Goal: Check status: Check status

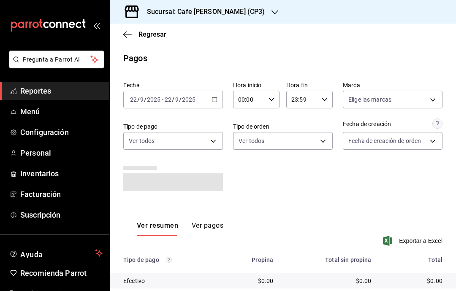
click at [215, 101] on icon "button" at bounding box center [215, 100] width 6 height 6
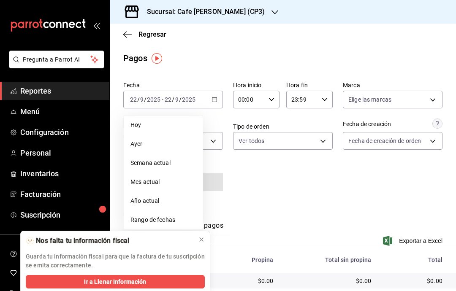
click at [228, 130] on div "Fecha [DATE] [DATE] - [DATE] [DATE] [DATE] [DATE] Semana actual Mes actual Año …" at bounding box center [282, 139] width 319 height 123
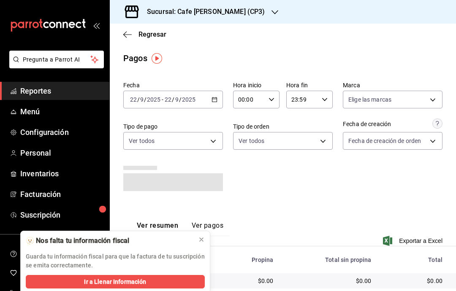
click at [235, 17] on div "Sucursal: Cafe [PERSON_NAME] (CP3)" at bounding box center [199, 12] width 165 height 24
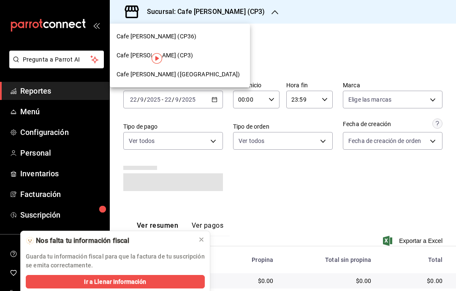
click at [199, 39] on div "Cafe [PERSON_NAME] (CP36)" at bounding box center [180, 36] width 127 height 9
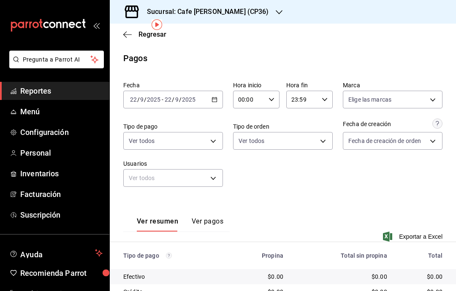
click at [216, 97] on icon "button" at bounding box center [215, 100] width 6 height 6
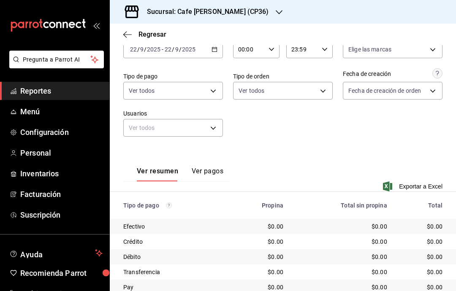
scroll to position [49, 0]
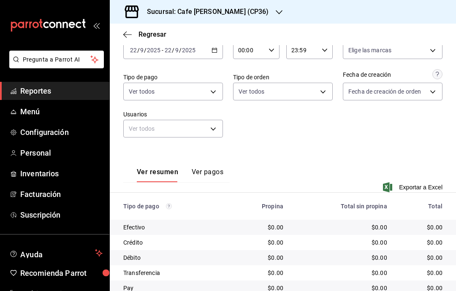
click at [218, 168] on button "Ver pagos" at bounding box center [208, 175] width 32 height 14
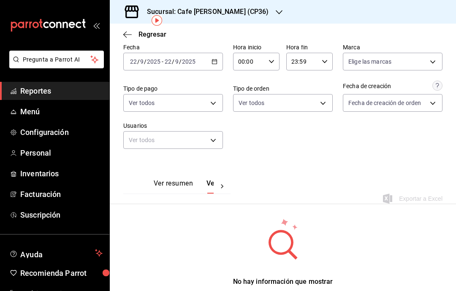
scroll to position [37, 0]
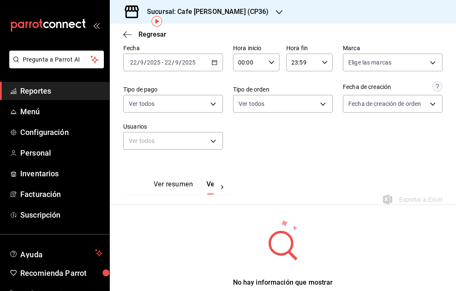
click at [168, 184] on button "Ver resumen" at bounding box center [173, 187] width 39 height 14
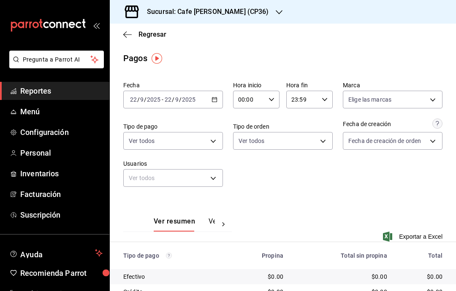
click at [126, 33] on icon "button" at bounding box center [127, 35] width 8 height 8
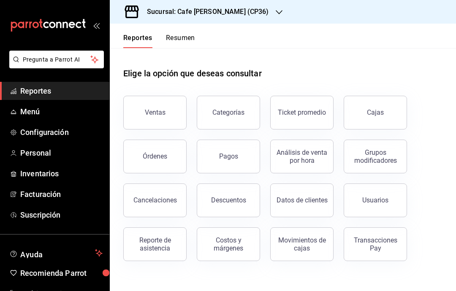
click at [219, 159] on button "Pagos" at bounding box center [228, 157] width 63 height 34
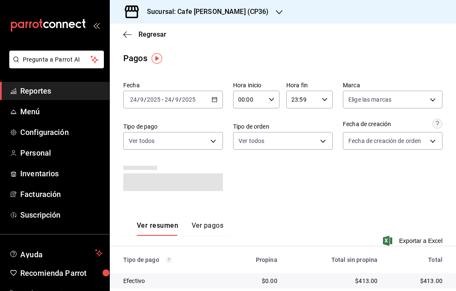
click at [210, 93] on div "[DATE] [DATE] - [DATE] [DATE]" at bounding box center [173, 100] width 100 height 18
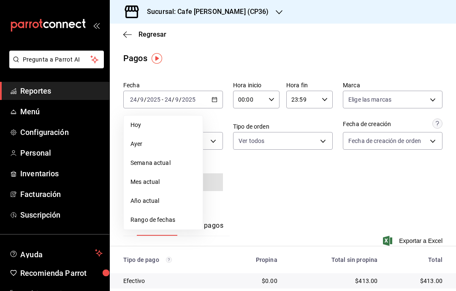
click at [167, 218] on span "Rango de fechas" at bounding box center [162, 220] width 65 height 9
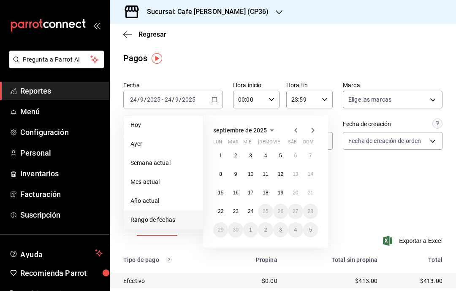
click at [214, 209] on button "22" at bounding box center [220, 211] width 15 height 15
click at [212, 208] on div "[DATE] lun mar mié jue vie sáb dom 1 2 3 4 5 6 7 8 9 10 11 12 13 14 15 16 17 18…" at bounding box center [265, 181] width 125 height 133
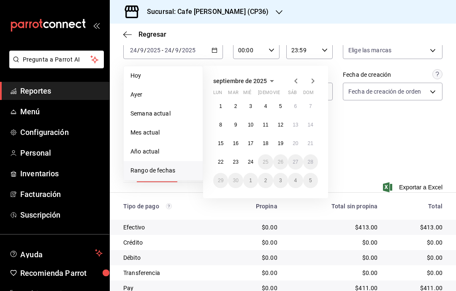
scroll to position [34, 0]
click at [233, 117] on button "9" at bounding box center [235, 124] width 15 height 15
click at [372, 148] on div "Ver resumen Ver pagos Exportar a Excel" at bounding box center [283, 175] width 346 height 55
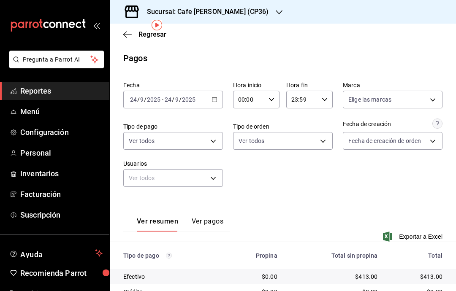
scroll to position [0, 0]
click at [212, 97] on icon "button" at bounding box center [215, 100] width 6 height 6
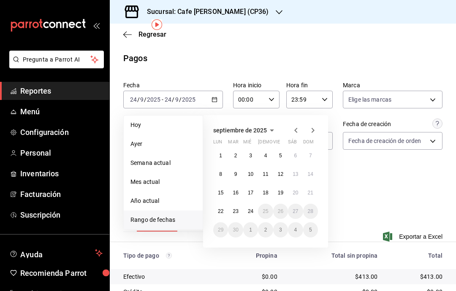
click at [214, 204] on button "22" at bounding box center [220, 211] width 15 height 15
click at [213, 204] on button "22" at bounding box center [220, 211] width 15 height 15
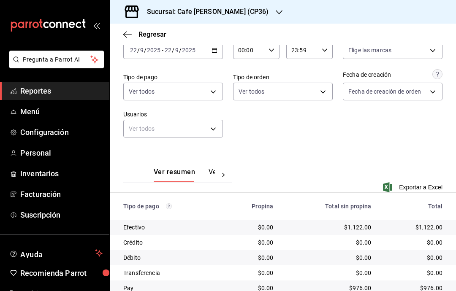
scroll to position [34, 0]
